Goal: Task Accomplishment & Management: Use online tool/utility

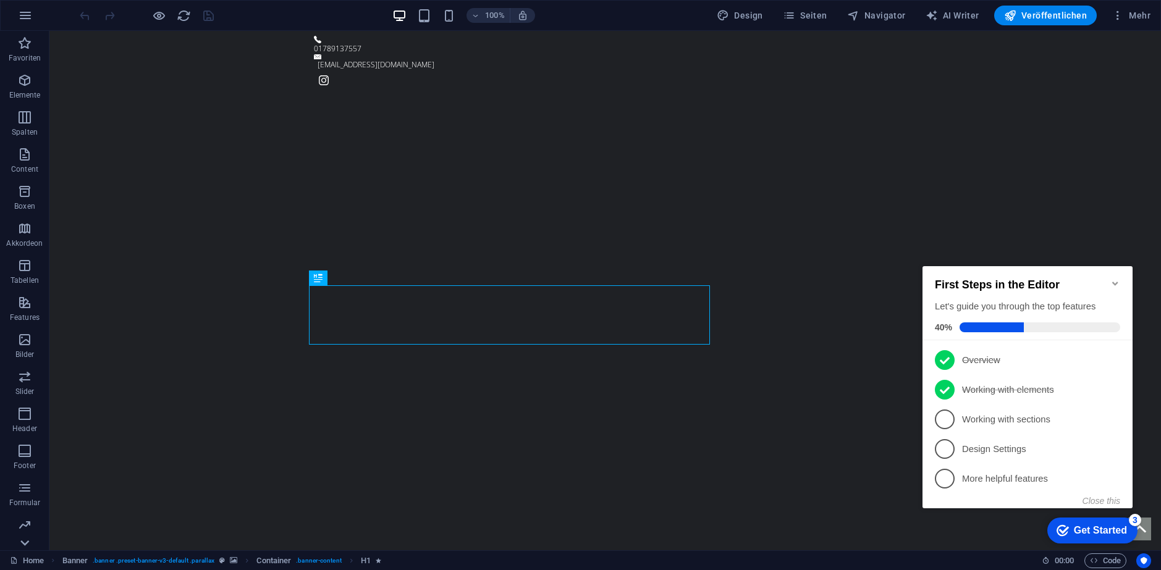
click at [22, 544] on icon at bounding box center [24, 542] width 17 height 17
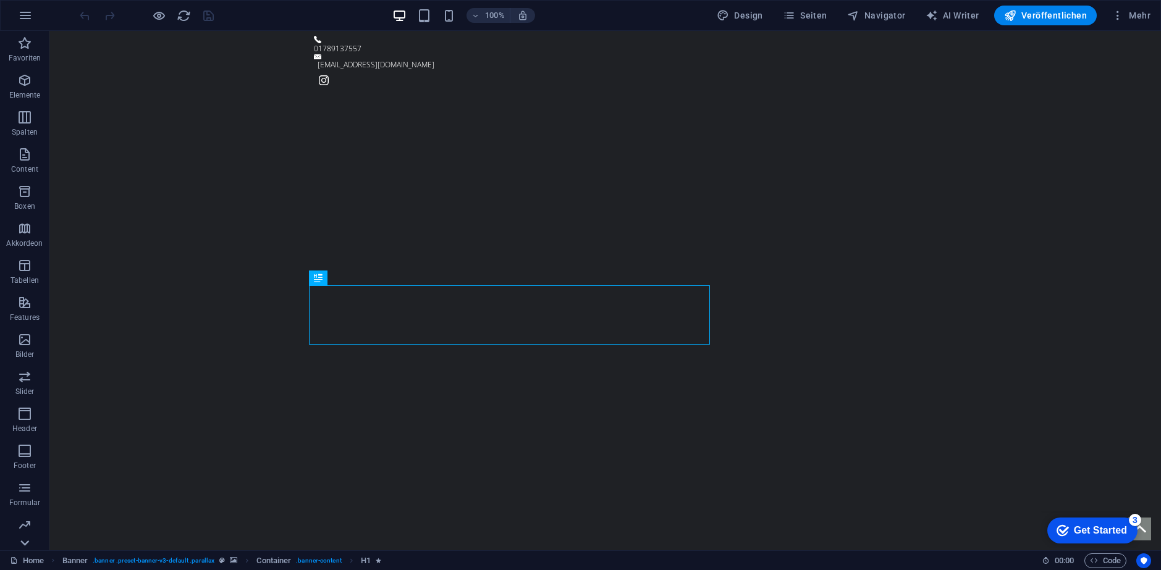
scroll to position [36, 0]
click at [22, 544] on p "Collections" at bounding box center [25, 541] width 38 height 10
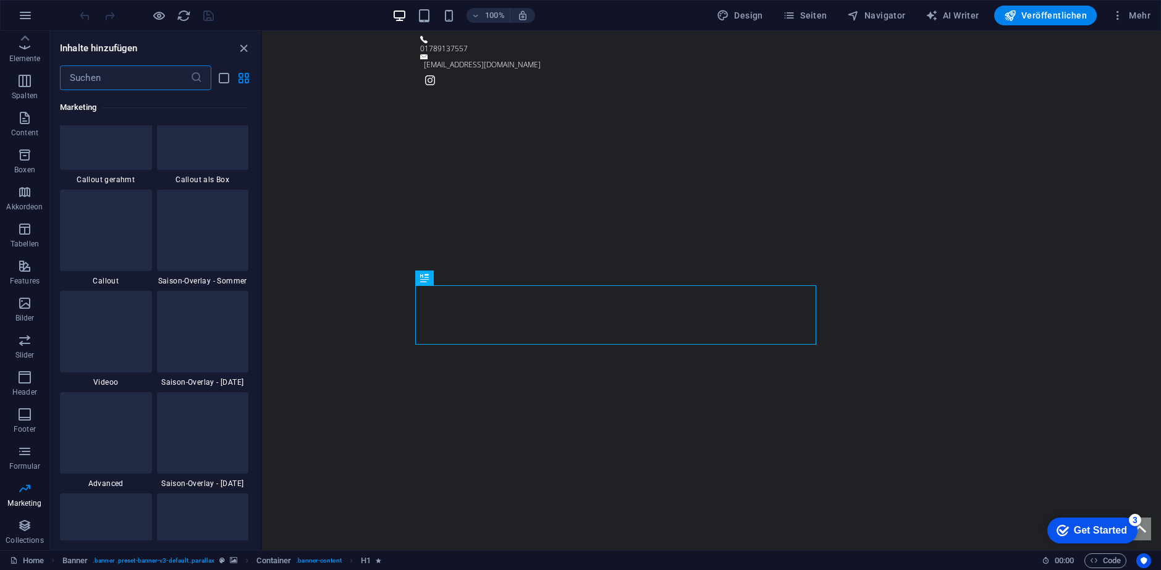
scroll to position [10199, 0]
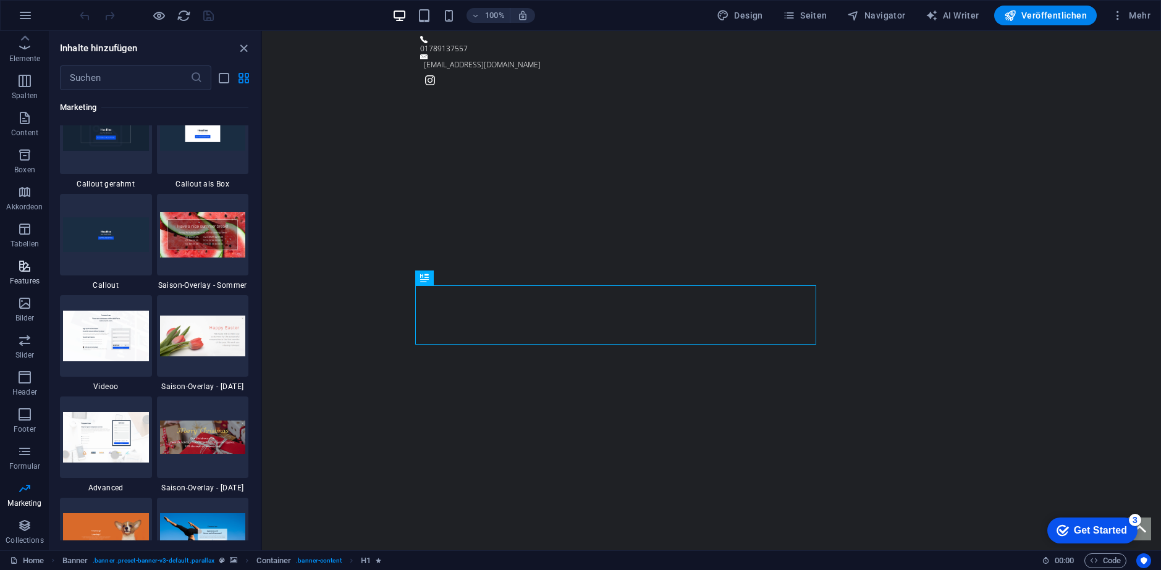
click at [21, 261] on icon "button" at bounding box center [24, 266] width 15 height 15
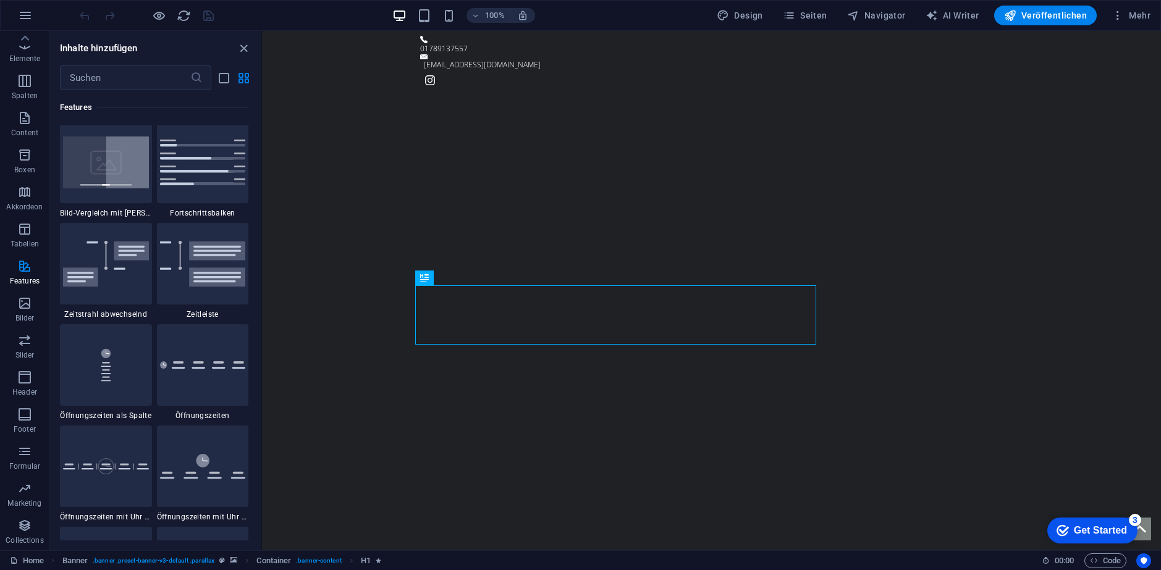
scroll to position [5125, 0]
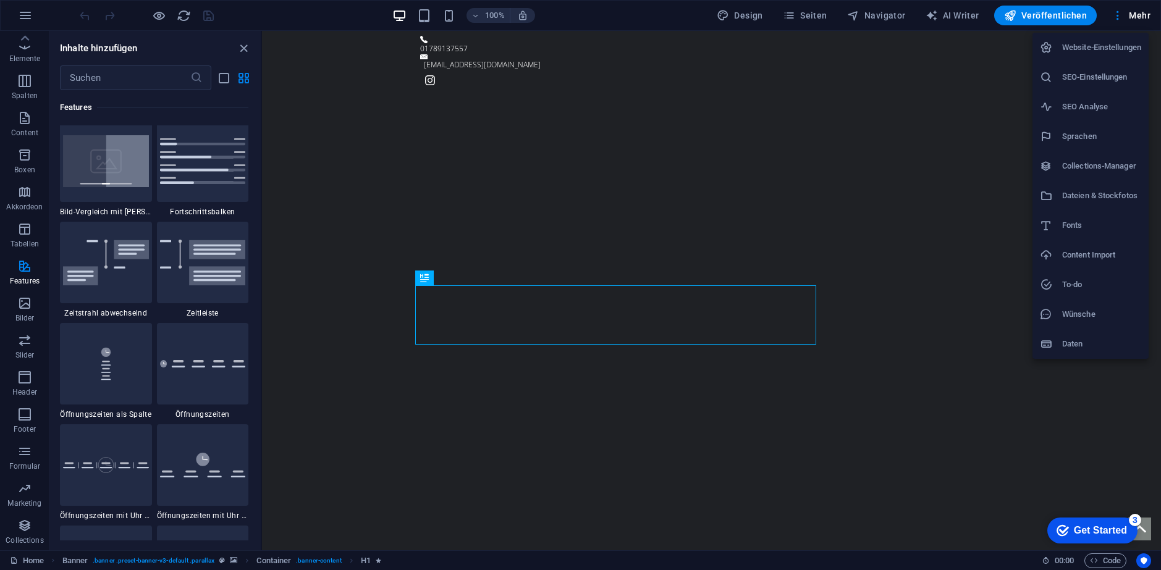
click at [35, 10] on div at bounding box center [580, 285] width 1161 height 570
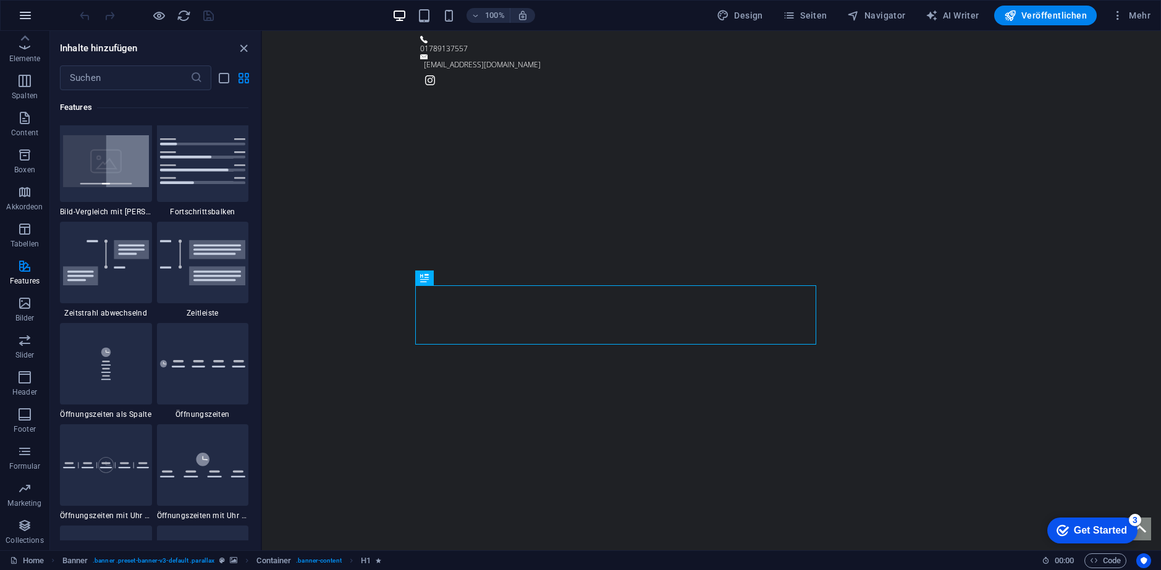
click at [32, 14] on icon "button" at bounding box center [25, 15] width 15 height 15
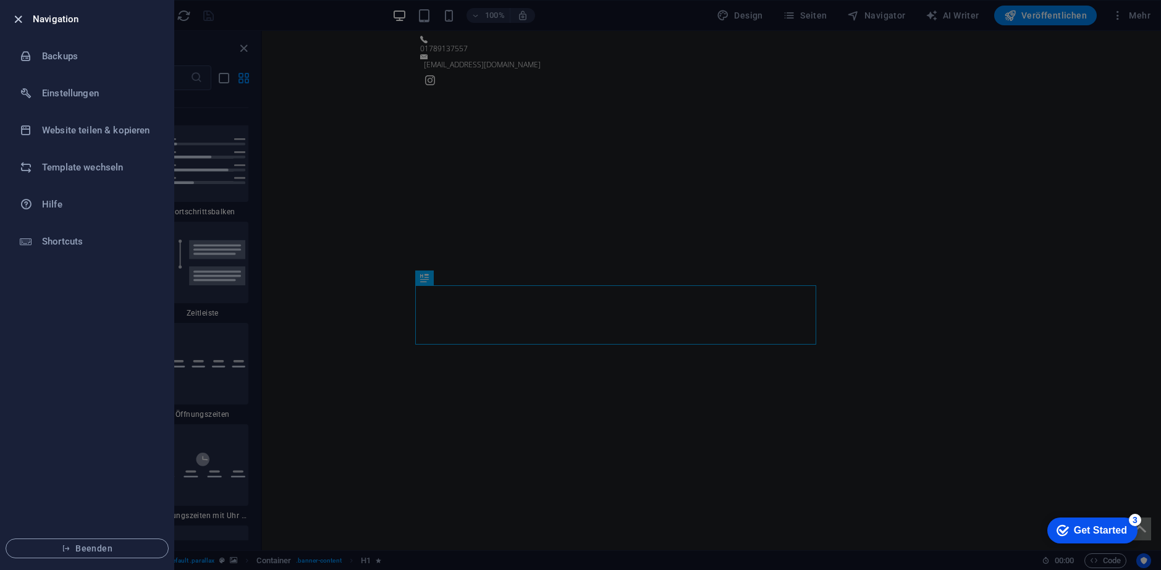
click at [22, 18] on icon "button" at bounding box center [18, 19] width 14 height 14
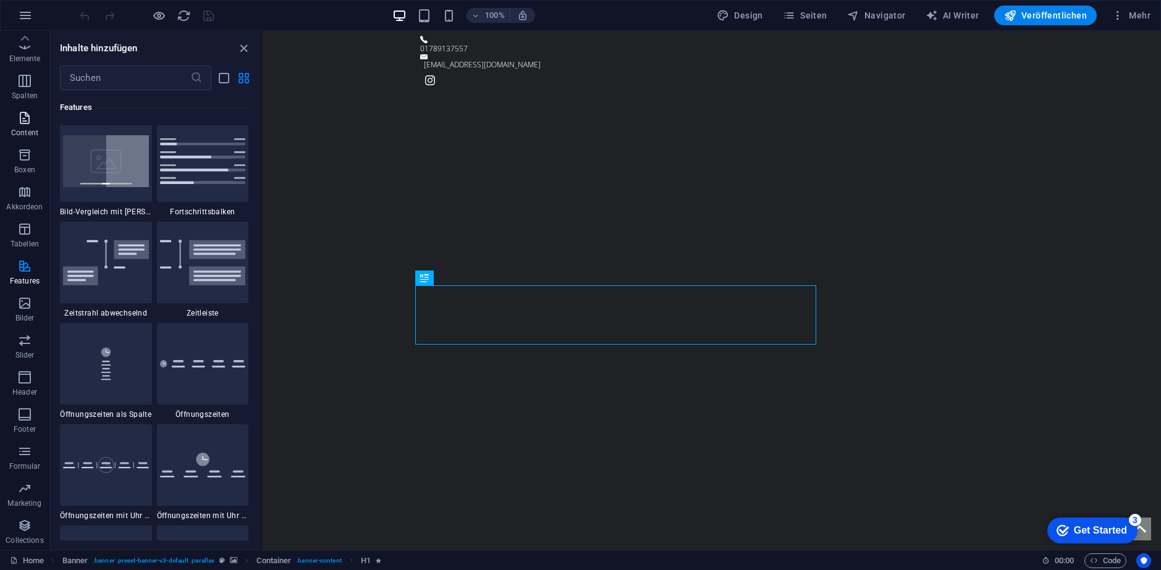
scroll to position [0, 0]
click at [22, 153] on icon "button" at bounding box center [24, 154] width 15 height 15
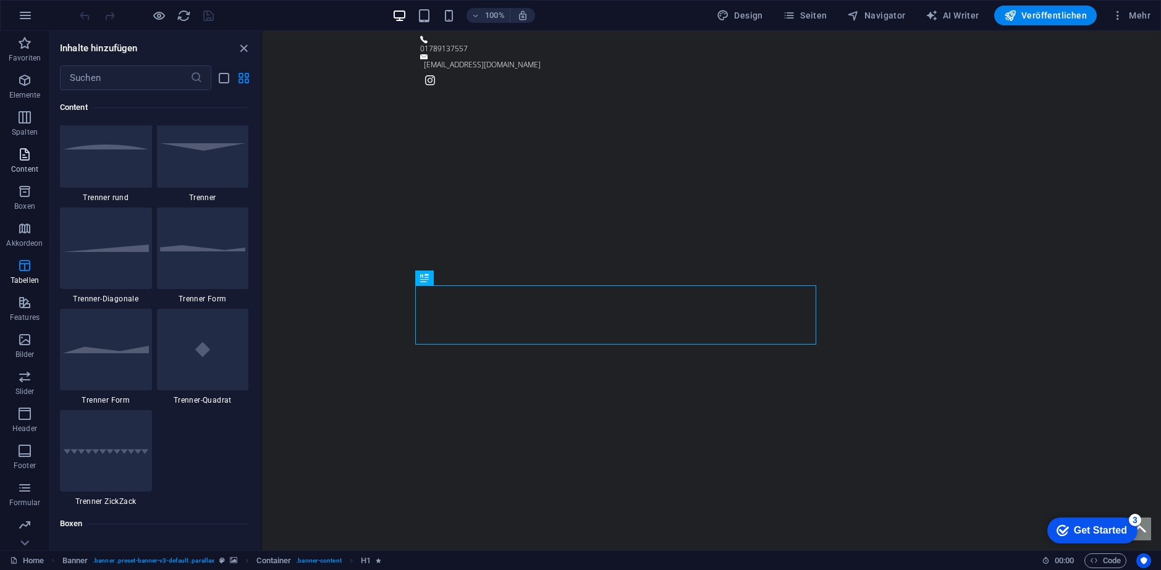
scroll to position [2162, 0]
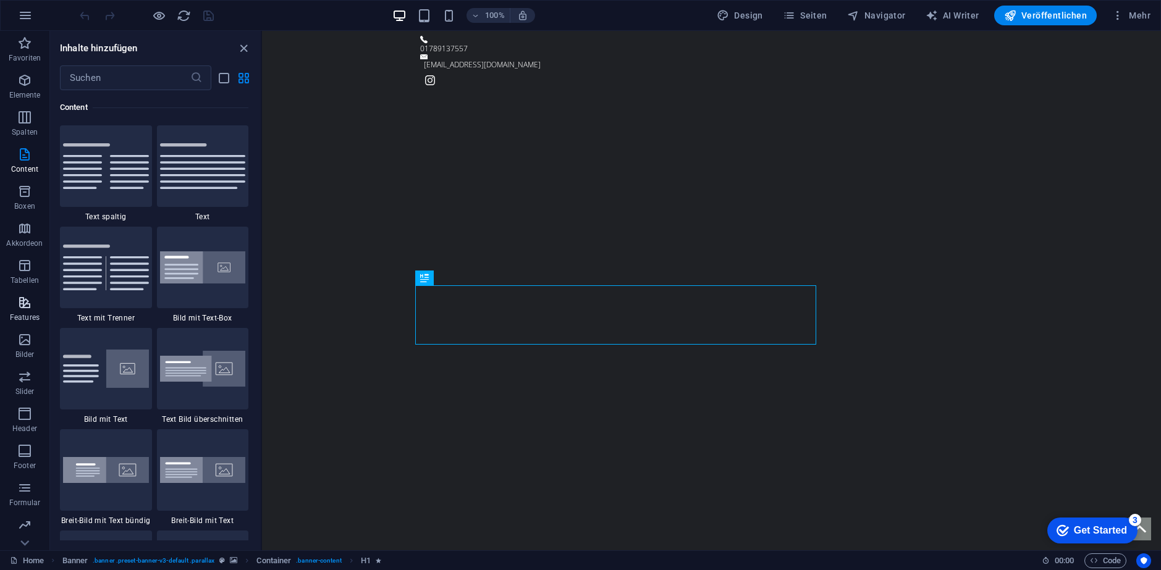
click at [31, 303] on icon "button" at bounding box center [24, 302] width 15 height 15
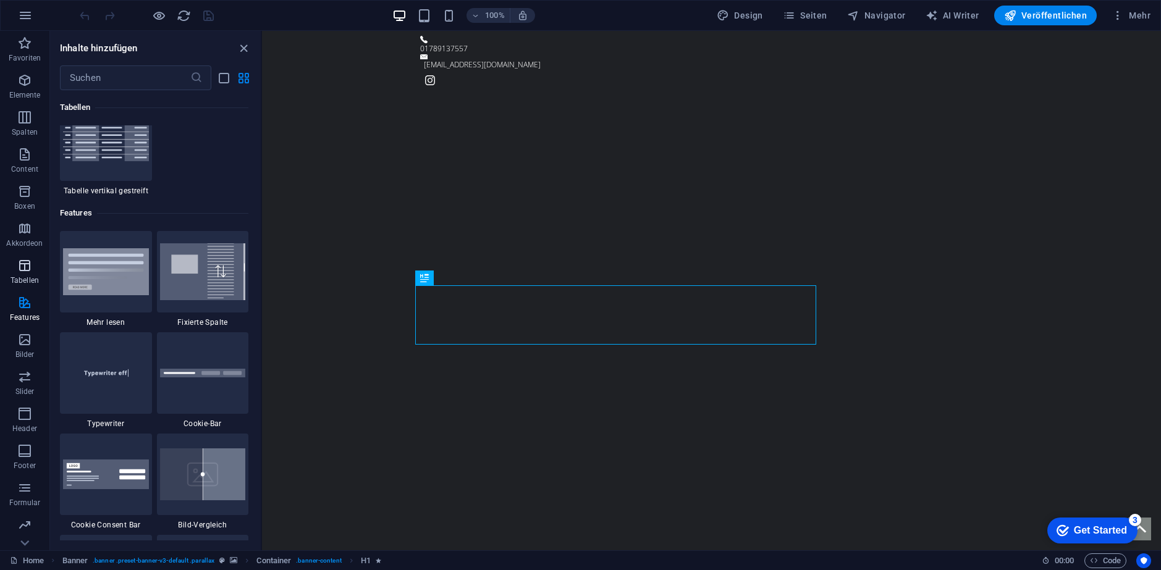
scroll to position [4816, 0]
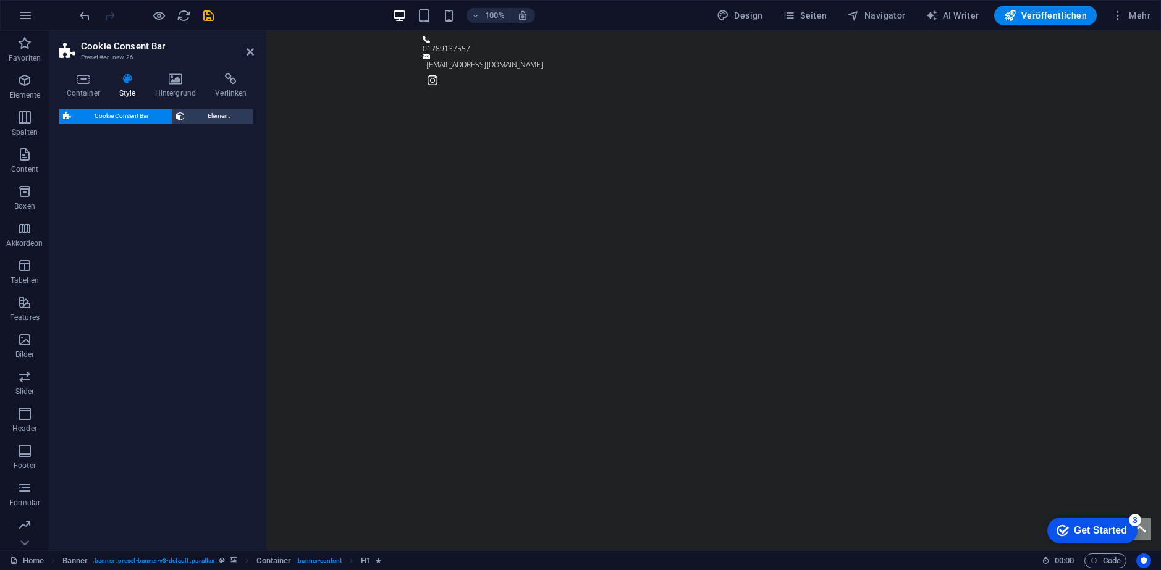
select select "rem"
select select "px"
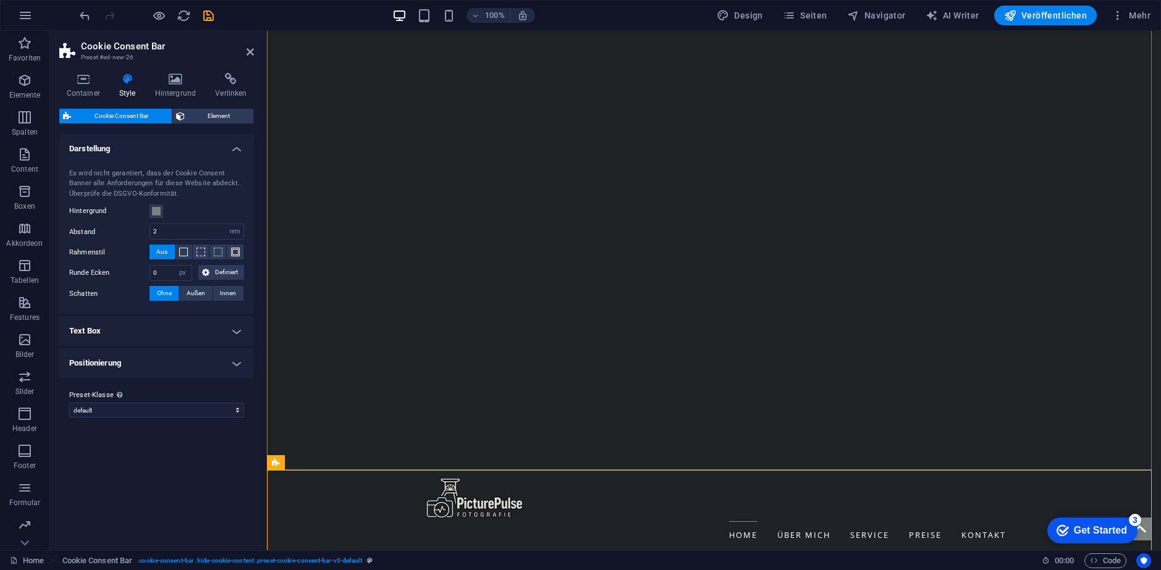
scroll to position [309, 0]
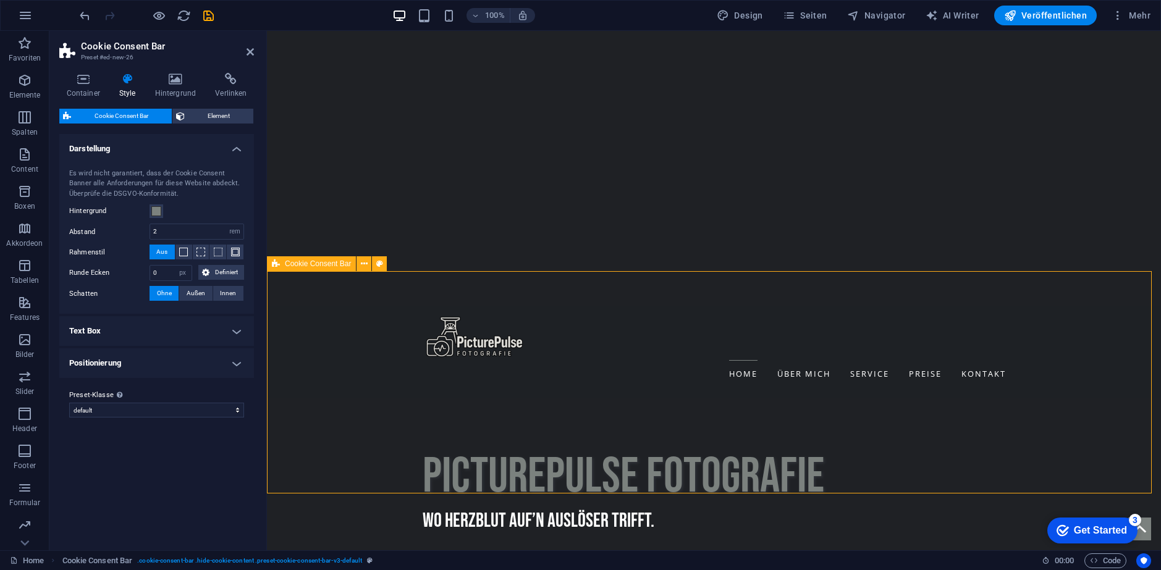
click at [316, 268] on div "Cookie Consent Bar" at bounding box center [311, 263] width 89 height 15
click at [367, 264] on icon at bounding box center [364, 264] width 7 height 13
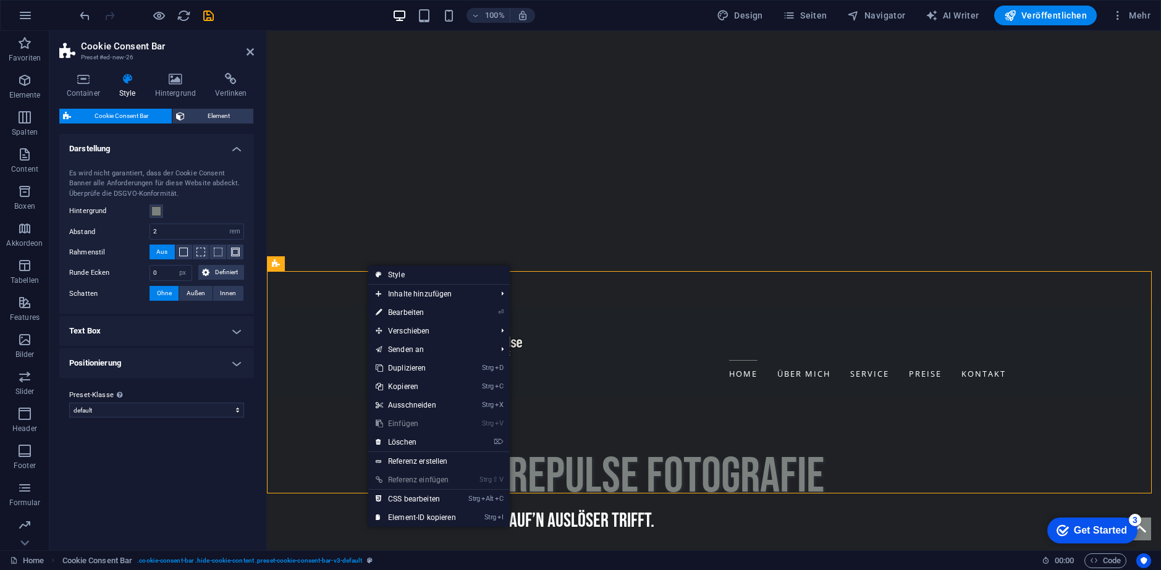
click at [204, 156] on div "Es wird nicht garantiert, dass der Cookie Consent Banner alle Anforderungen für…" at bounding box center [157, 235] width 200 height 158
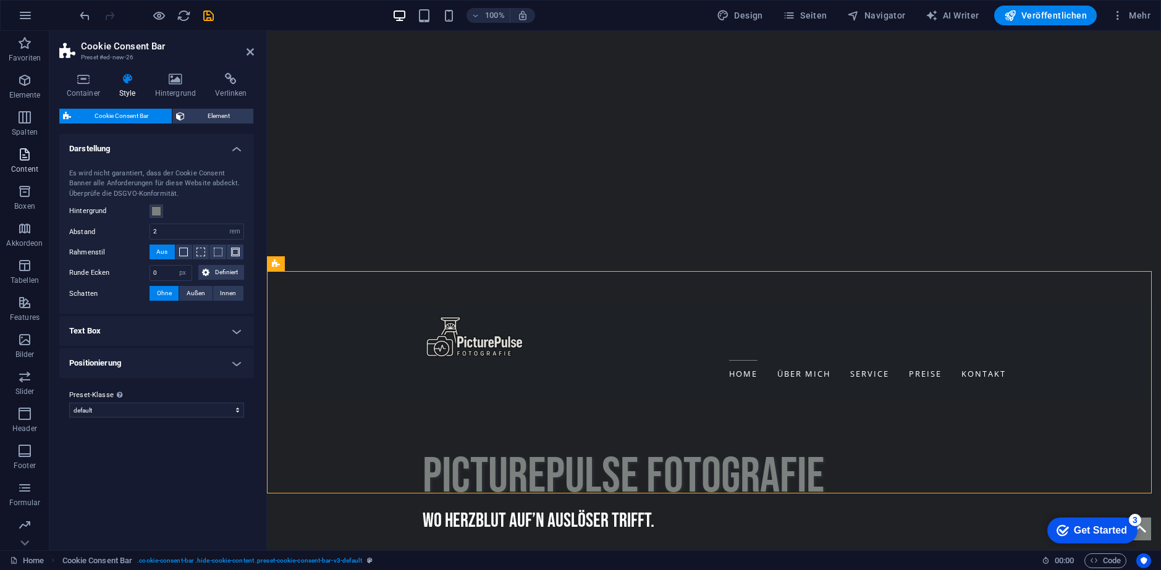
click at [20, 190] on icon "button" at bounding box center [24, 191] width 15 height 15
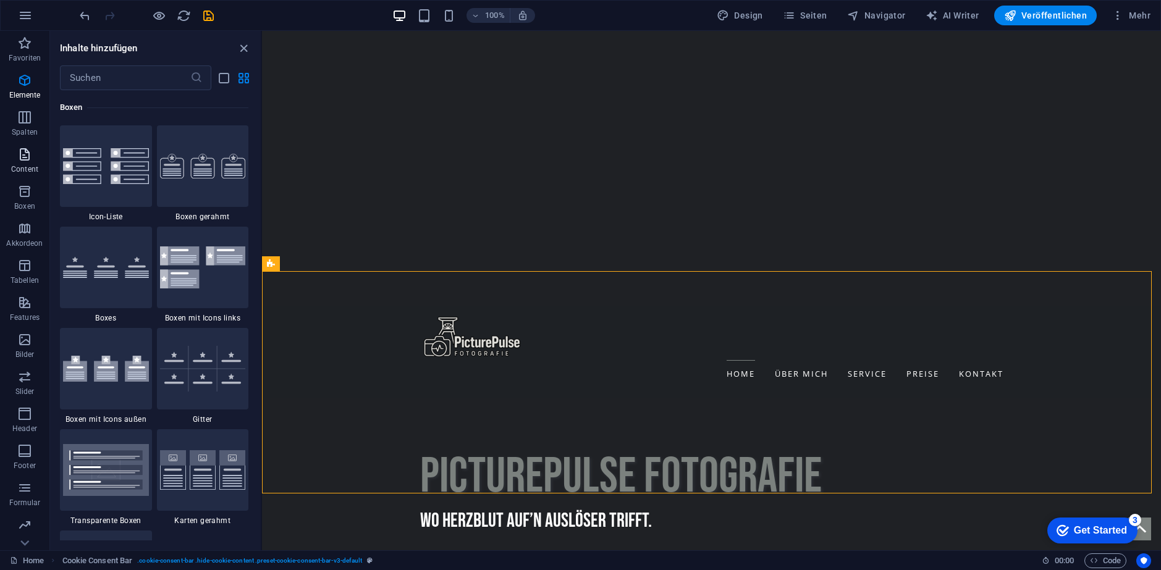
click at [23, 162] on span "Content" at bounding box center [24, 162] width 49 height 30
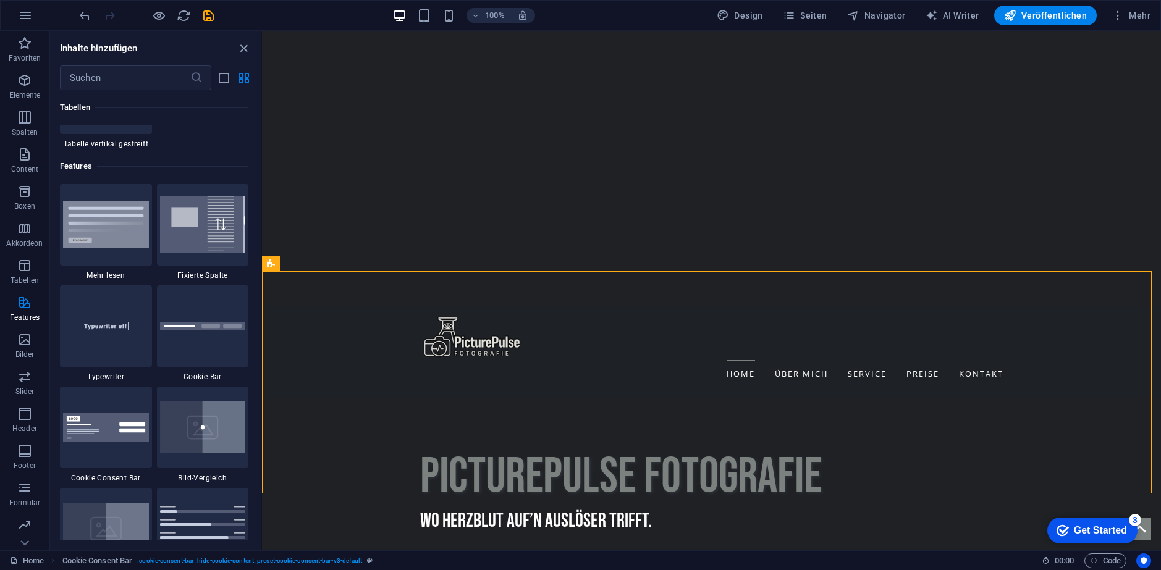
scroll to position [4757, 0]
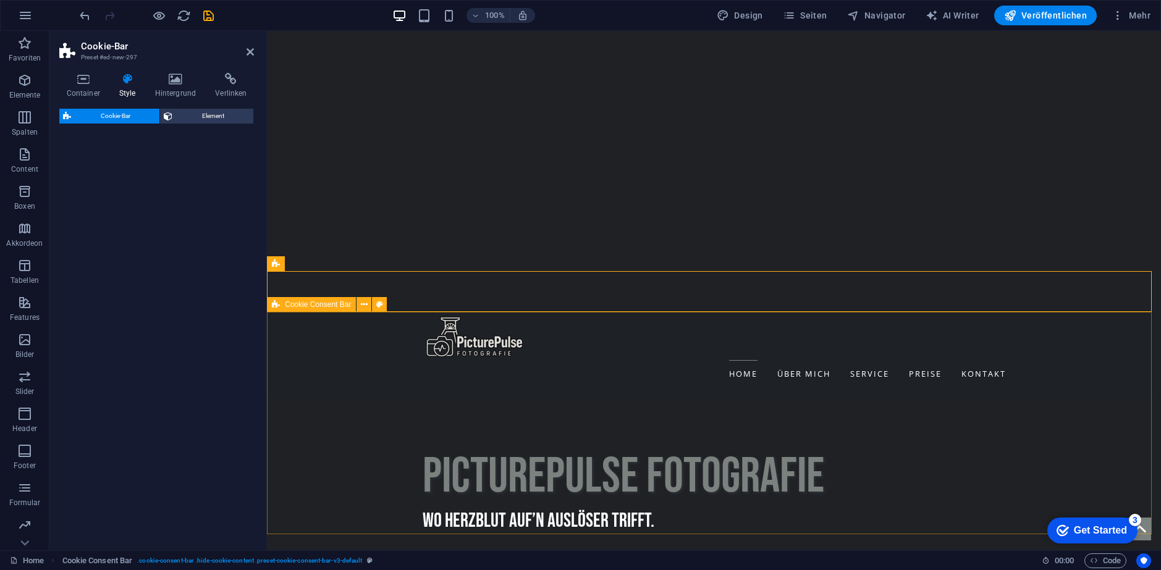
select select "px"
select select "rem"
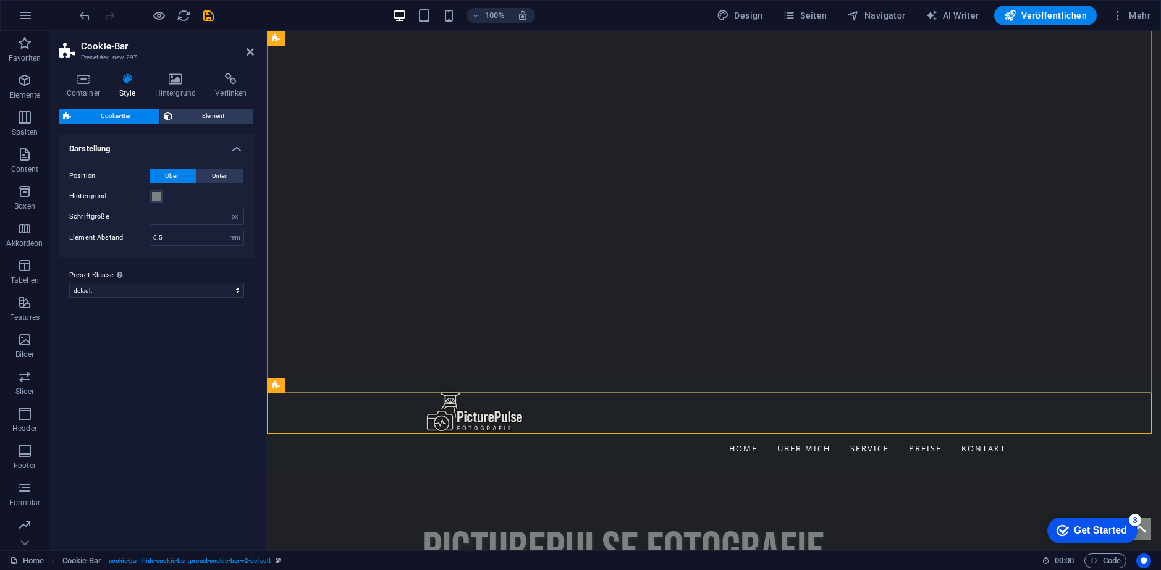
scroll to position [247, 0]
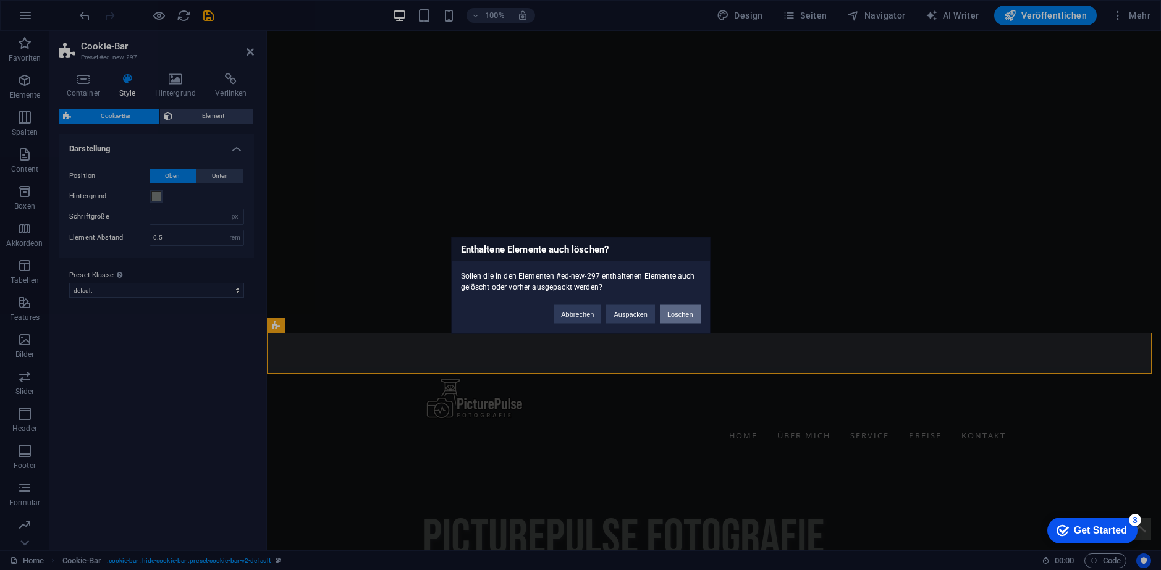
click at [682, 320] on button "Löschen" at bounding box center [680, 314] width 41 height 19
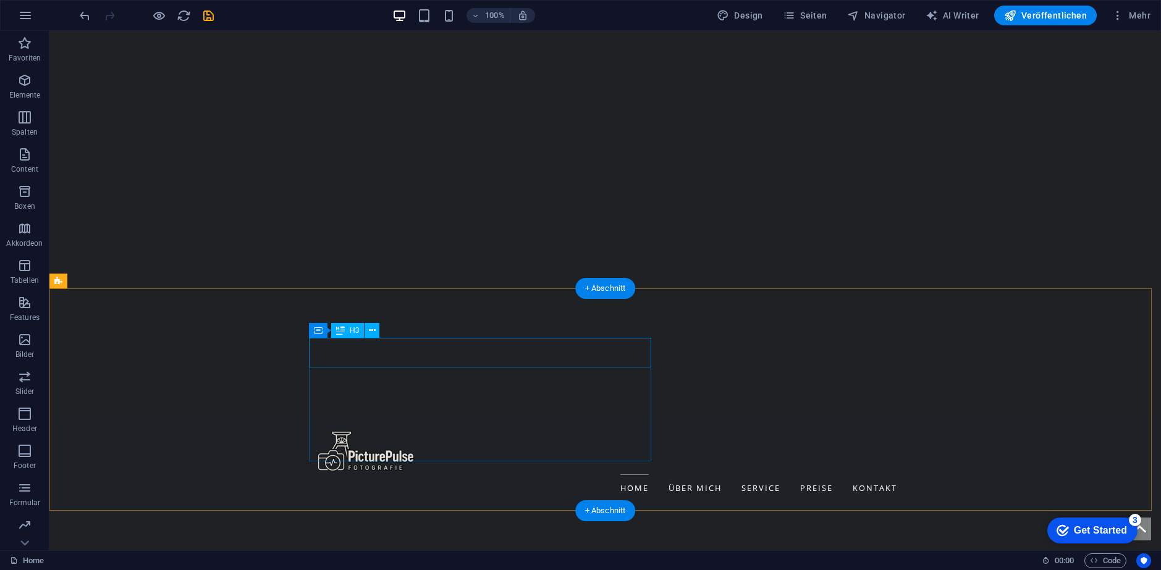
scroll to position [185, 0]
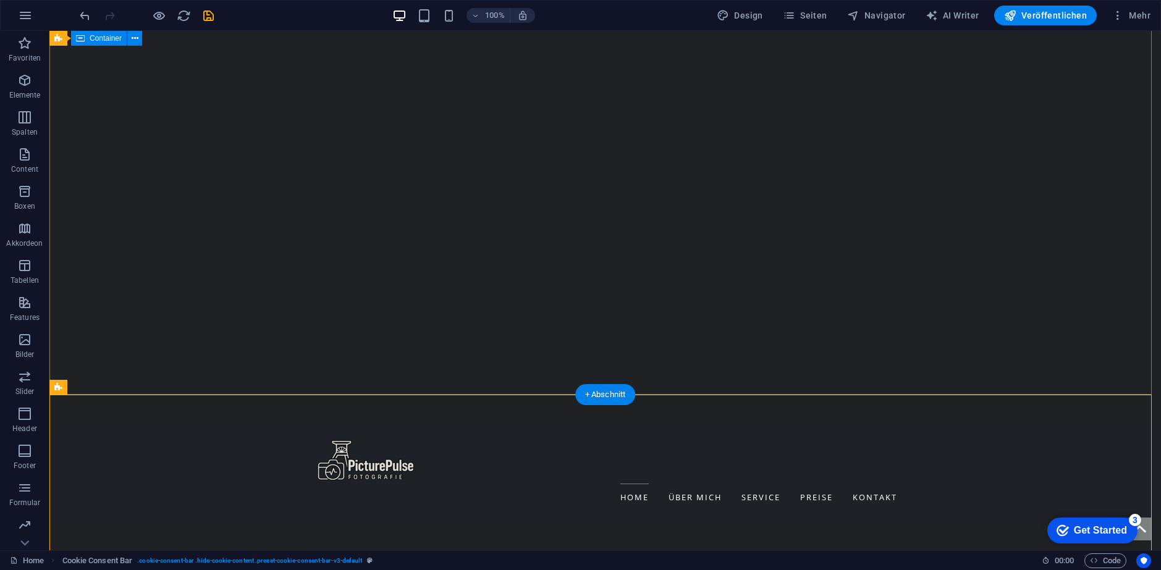
click at [1058, 26] on div "100% Design Seiten Navigator AI Writer Veröffentlichen Mehr" at bounding box center [581, 16] width 1160 height 30
click at [1054, 14] on span "Veröffentlichen" at bounding box center [1045, 15] width 83 height 12
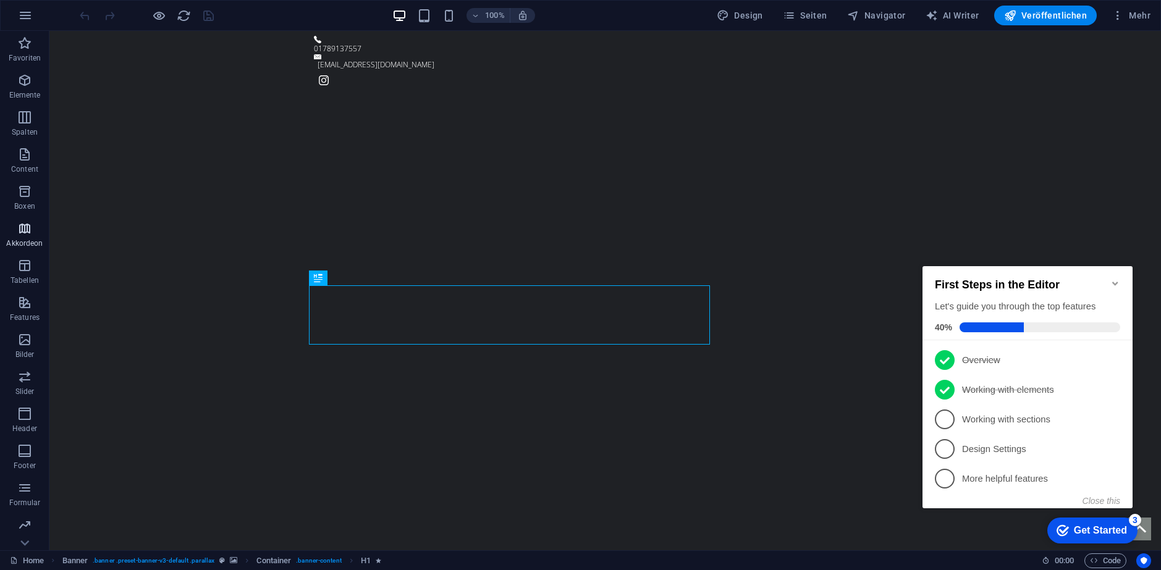
click at [31, 227] on icon "button" at bounding box center [24, 228] width 15 height 15
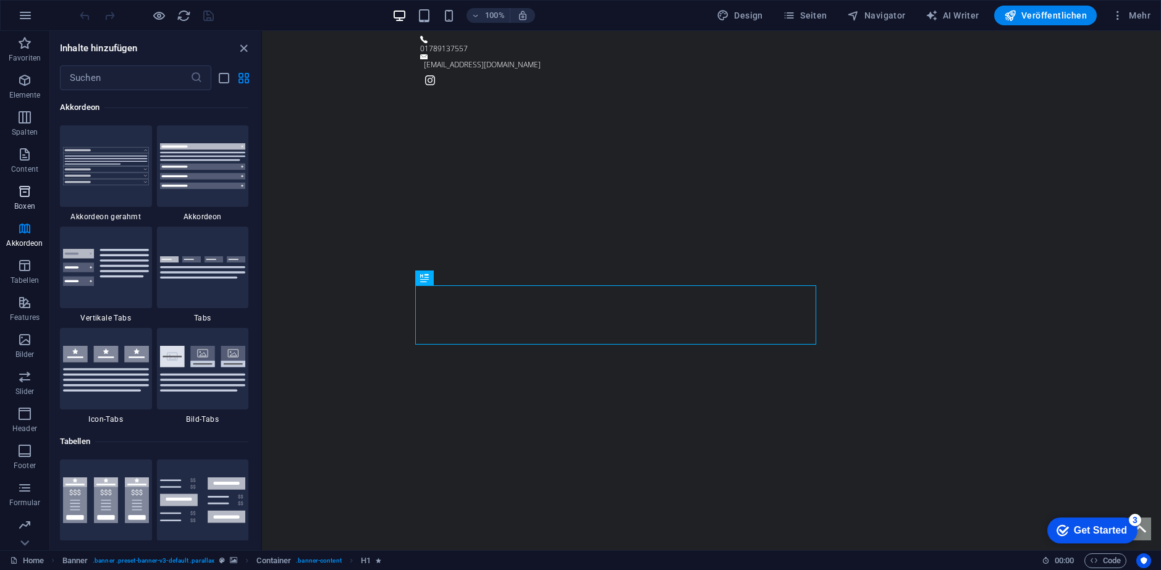
click at [30, 197] on icon "button" at bounding box center [24, 191] width 15 height 15
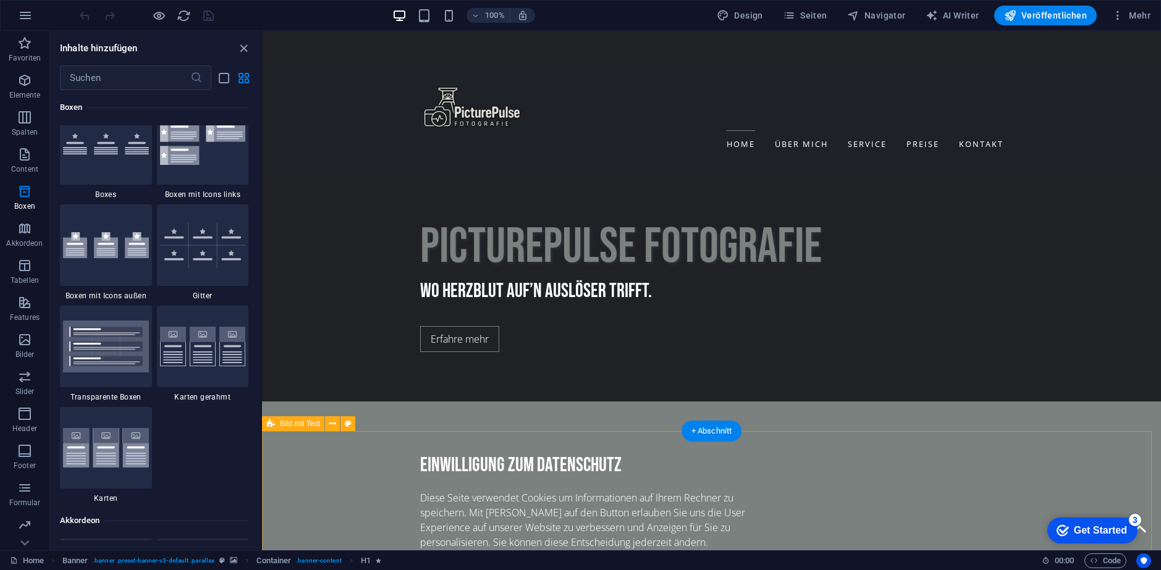
scroll to position [556, 0]
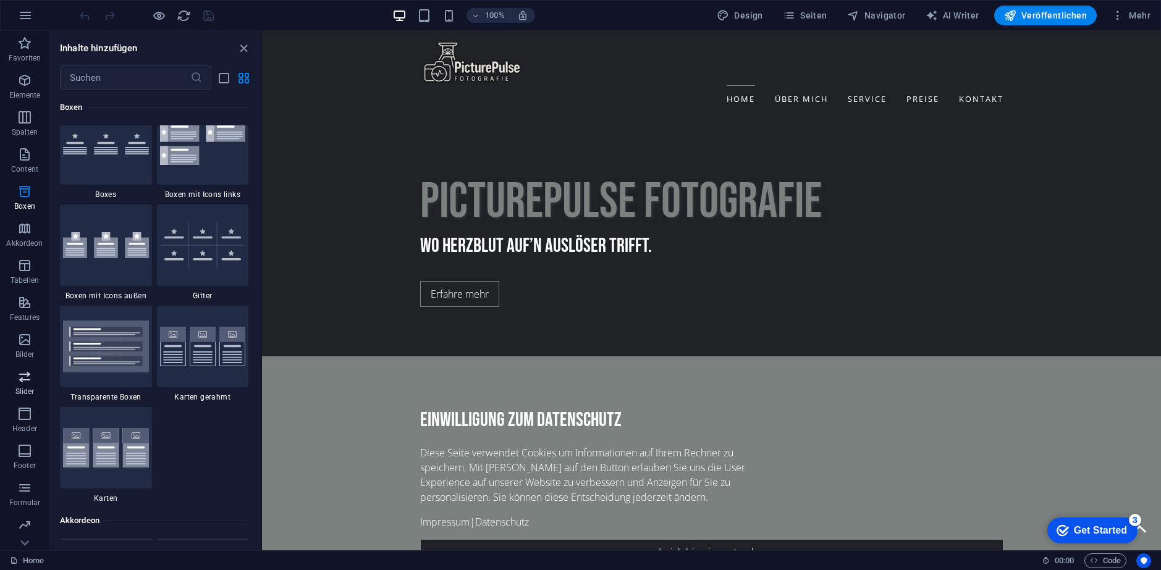
click at [15, 388] on p "Slider" at bounding box center [24, 392] width 19 height 10
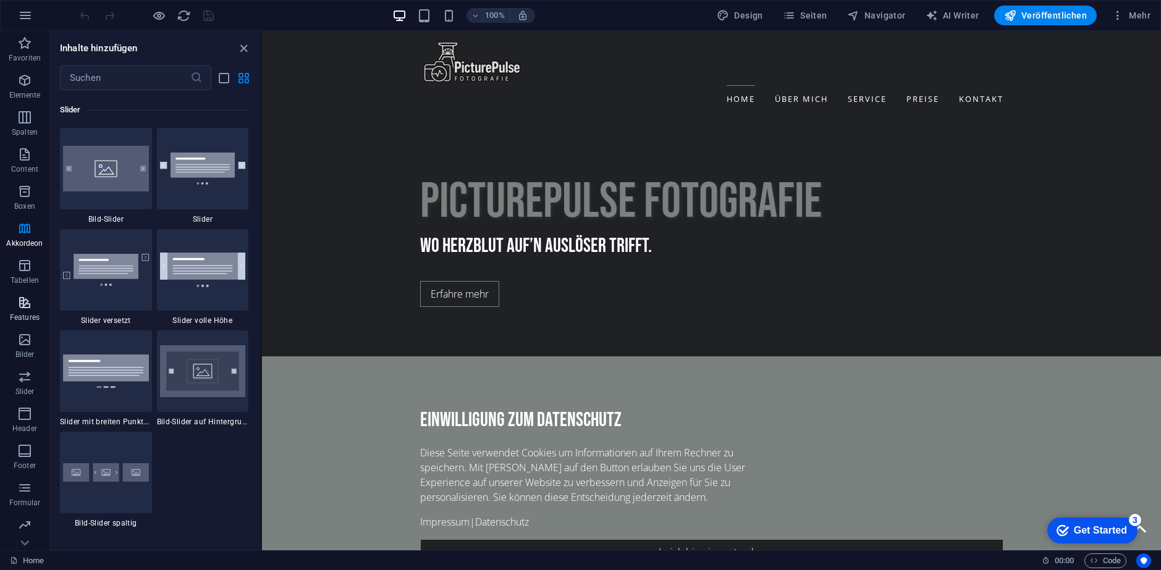
click at [27, 306] on icon "button" at bounding box center [24, 302] width 15 height 15
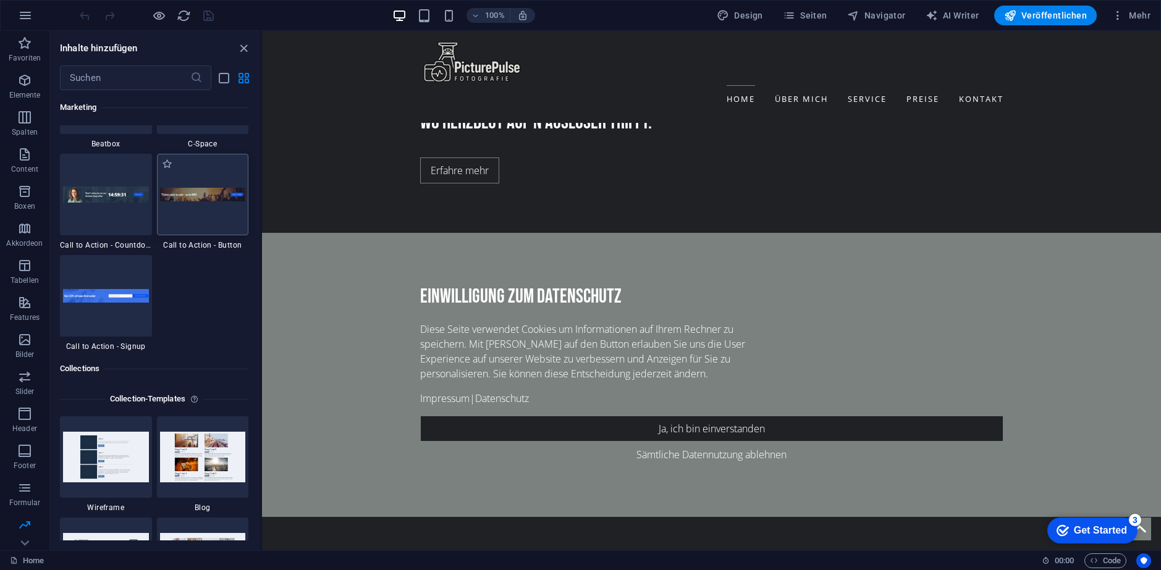
scroll to position [11057, 0]
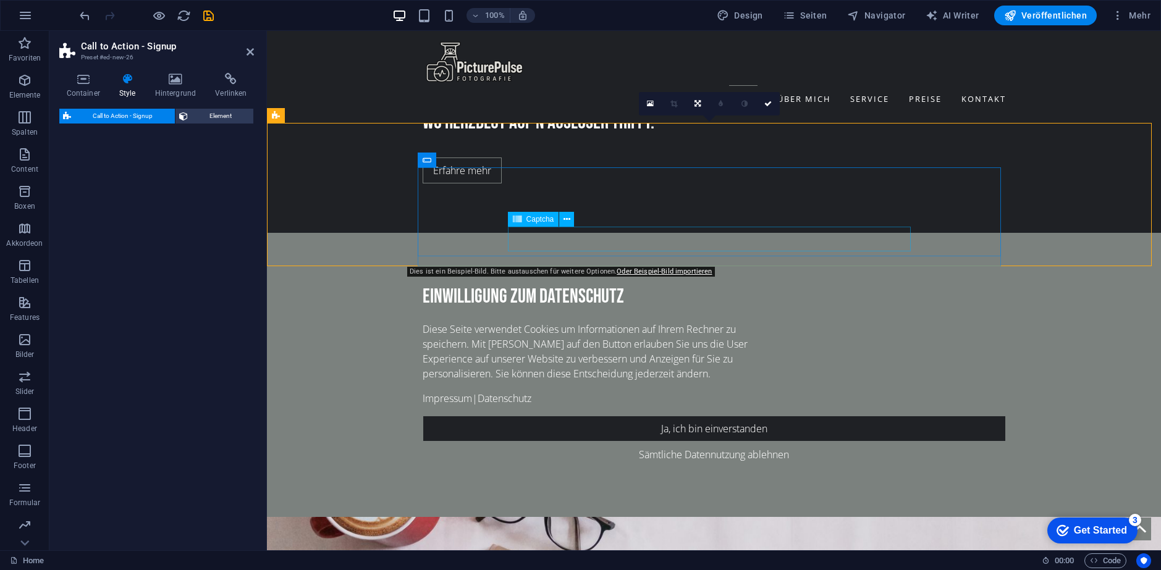
select select "rem"
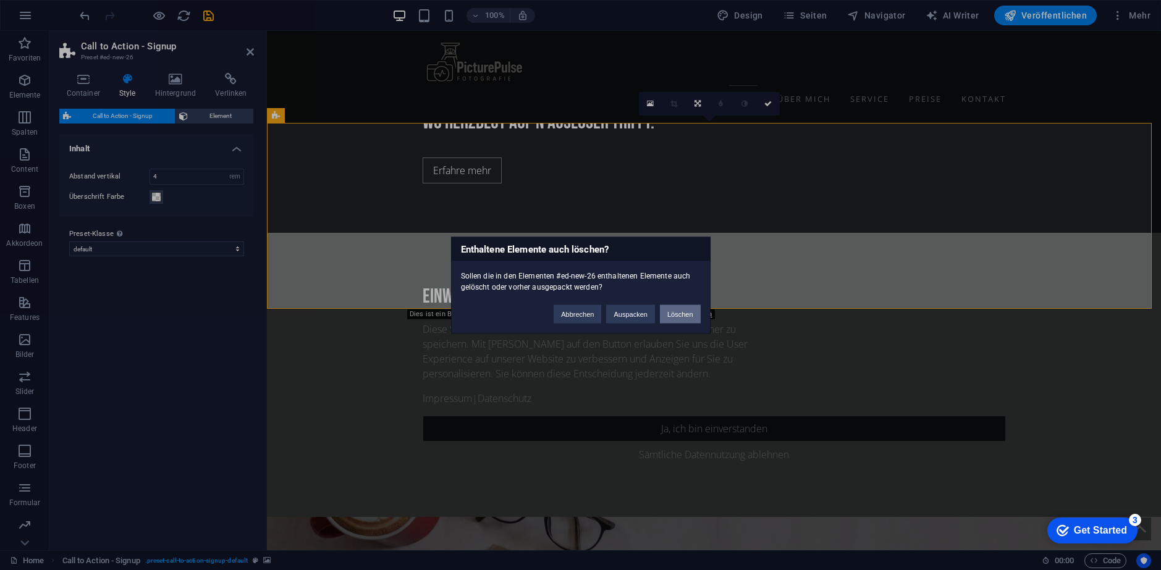
click at [688, 314] on button "Löschen" at bounding box center [680, 314] width 41 height 19
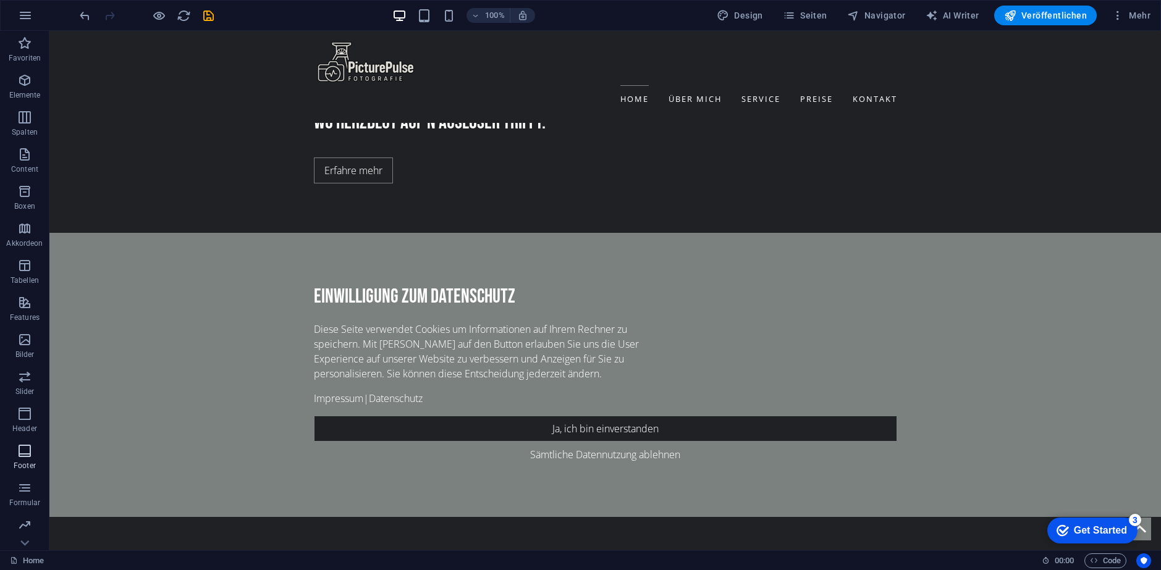
drag, startPoint x: 23, startPoint y: 455, endPoint x: 33, endPoint y: 445, distance: 13.6
click at [23, 457] on icon "button" at bounding box center [24, 451] width 15 height 15
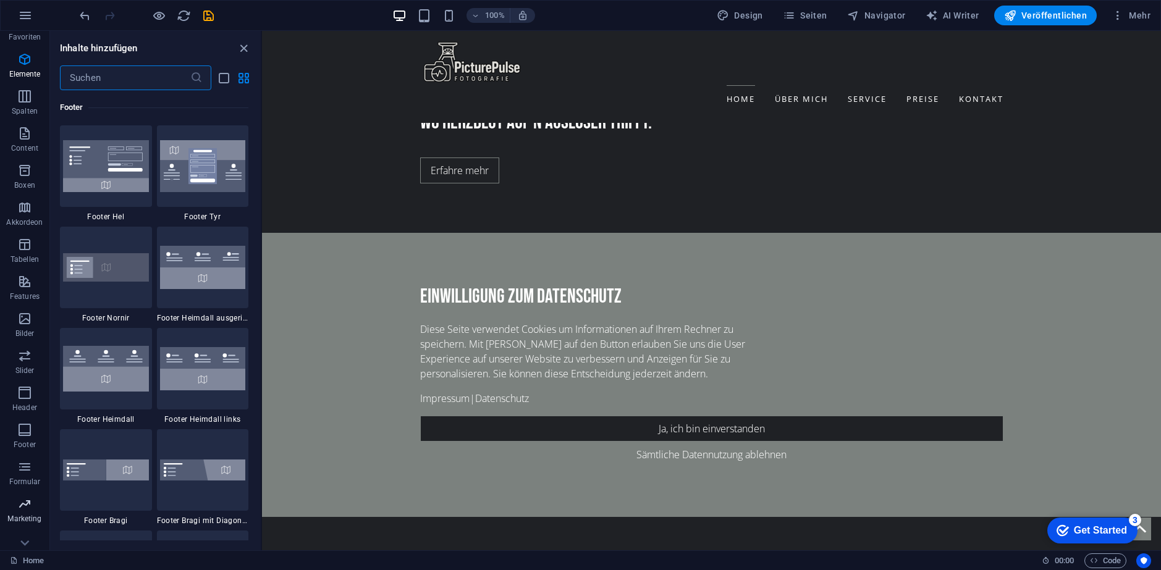
scroll to position [36, 0]
click at [36, 492] on span "Marketing" at bounding box center [24, 496] width 49 height 30
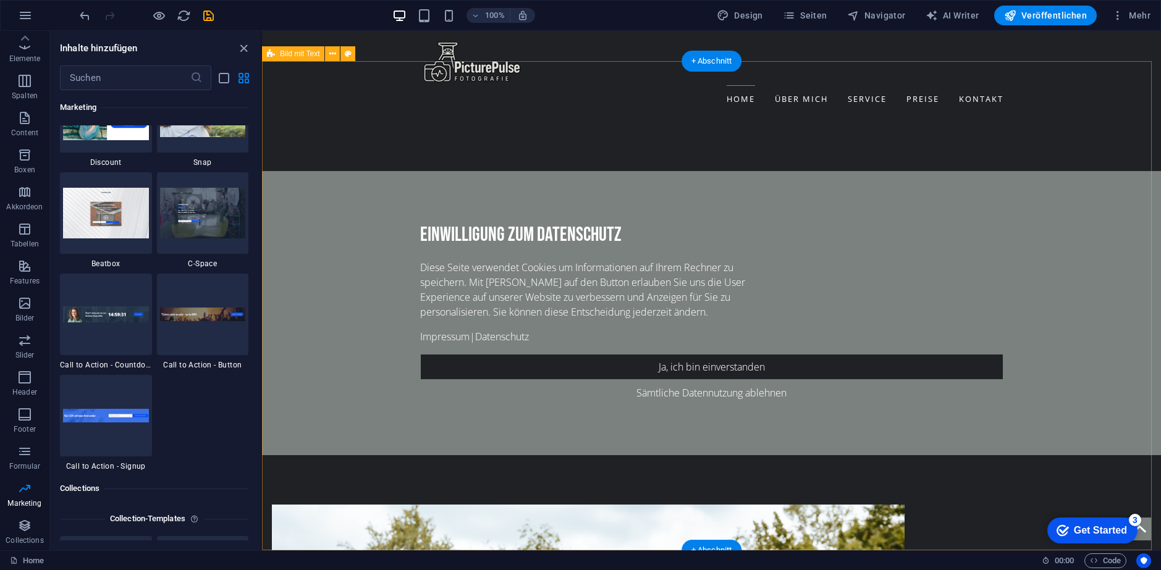
scroll to position [865, 0]
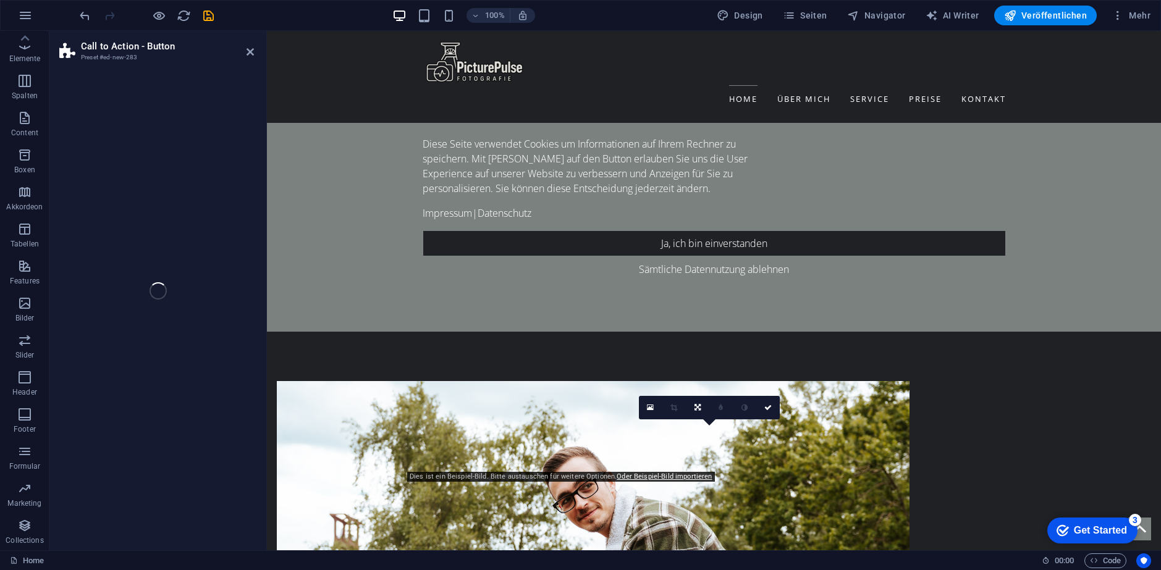
select select "rem"
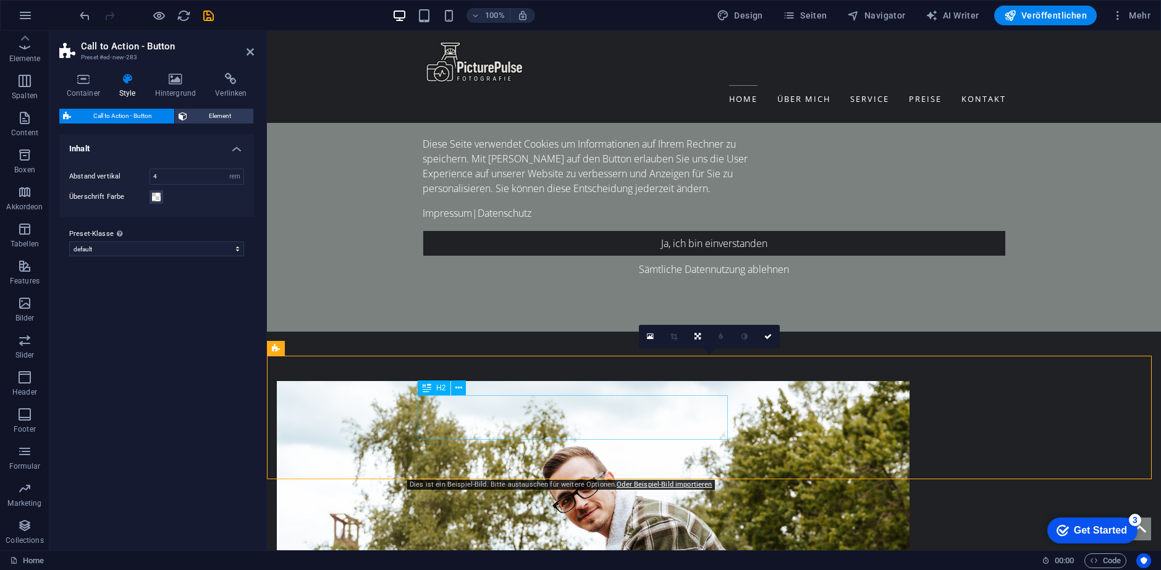
scroll to position [989, 0]
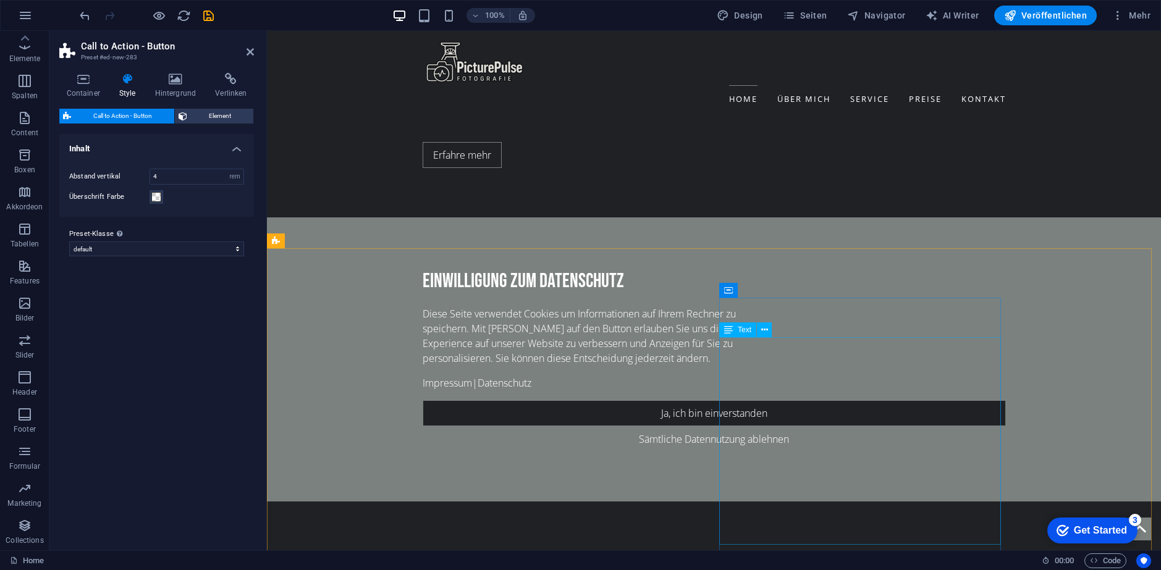
scroll to position [925, 0]
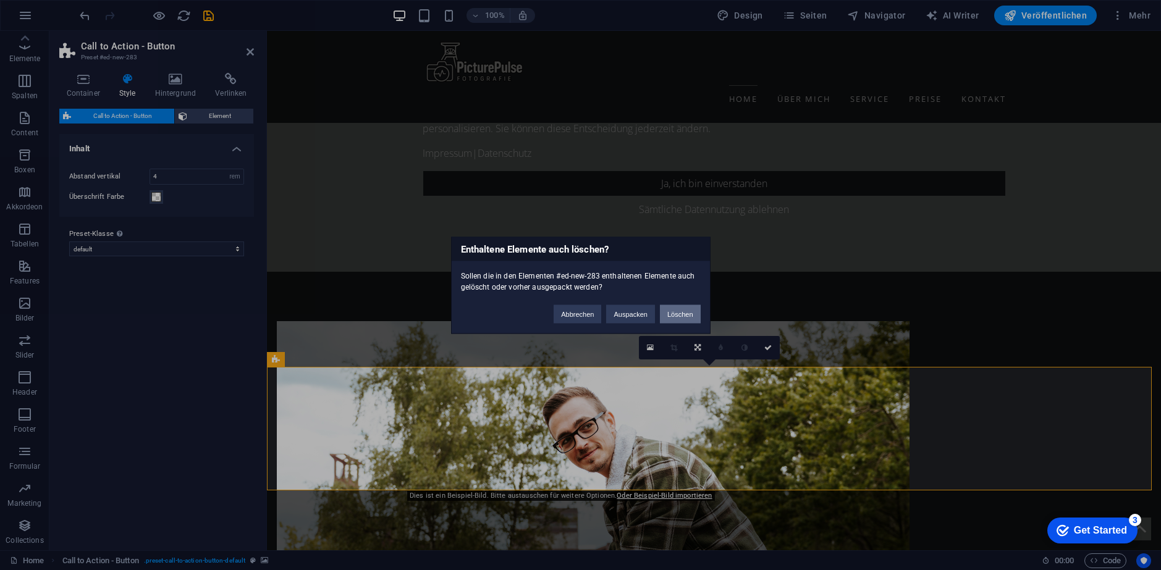
click at [678, 308] on button "Löschen" at bounding box center [680, 314] width 41 height 19
